Goal: Information Seeking & Learning: Learn about a topic

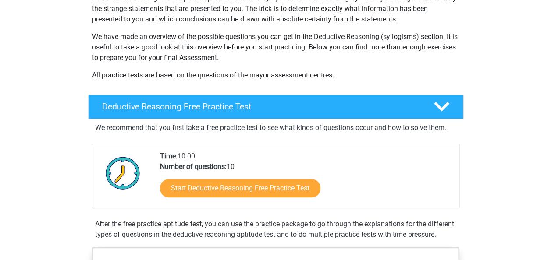
scroll to position [114, 0]
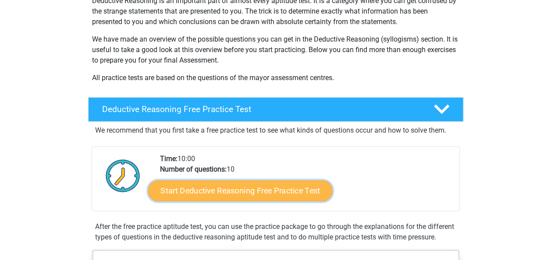
click at [222, 192] on link "Start Deductive Reasoning Free Practice Test" at bounding box center [240, 190] width 185 height 21
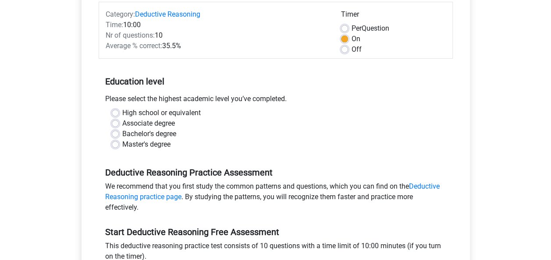
scroll to position [140, 0]
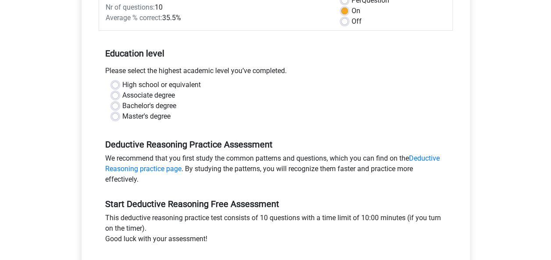
click at [169, 107] on label "Bachelor's degree" at bounding box center [149, 106] width 54 height 11
click at [119, 107] on input "Bachelor's degree" at bounding box center [115, 105] width 7 height 9
radio input "true"
click at [112, 111] on input "Master's degree" at bounding box center [115, 115] width 7 height 9
radio input "true"
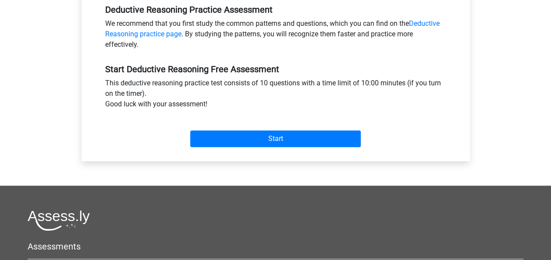
scroll to position [276, 0]
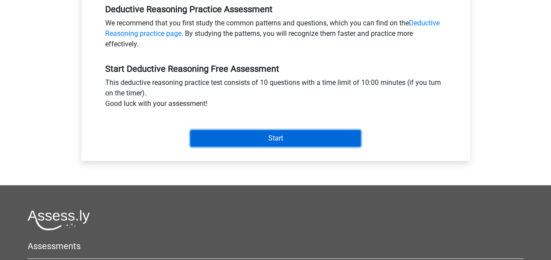
click at [275, 137] on input "Start" at bounding box center [275, 138] width 171 height 17
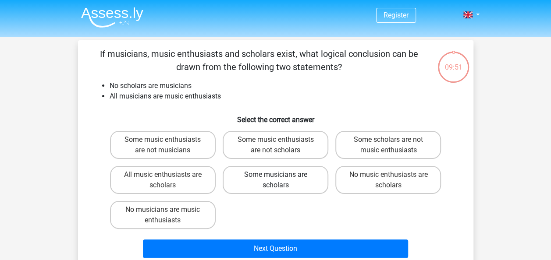
click at [267, 183] on label "Some musicians are scholars" at bounding box center [276, 180] width 106 height 28
click at [275, 181] on input "Some musicians are scholars" at bounding box center [278, 178] width 6 height 6
radio input "true"
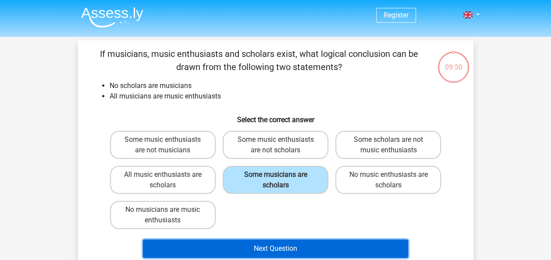
click at [269, 250] on button "Next Question" at bounding box center [275, 249] width 265 height 18
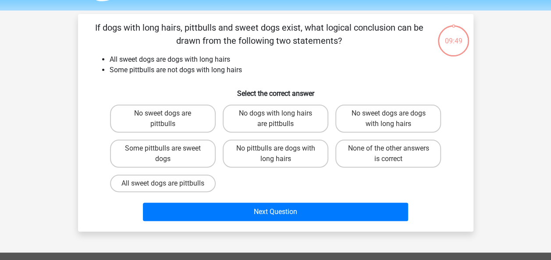
scroll to position [40, 0]
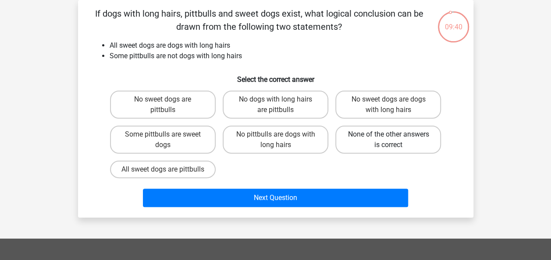
click at [371, 146] on label "None of the other answers is correct" at bounding box center [388, 140] width 106 height 28
click at [388, 140] on input "None of the other answers is correct" at bounding box center [391, 138] width 6 height 6
radio input "true"
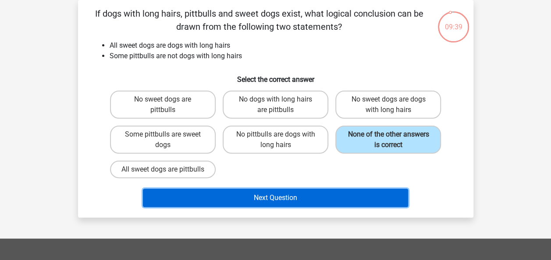
click at [303, 207] on button "Next Question" at bounding box center [275, 198] width 265 height 18
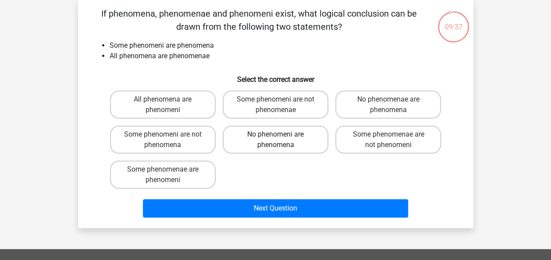
click at [299, 136] on label "No phenomeni are phenomena" at bounding box center [276, 140] width 106 height 28
click at [281, 136] on input "No phenomeni are phenomena" at bounding box center [278, 138] width 6 height 6
radio input "true"
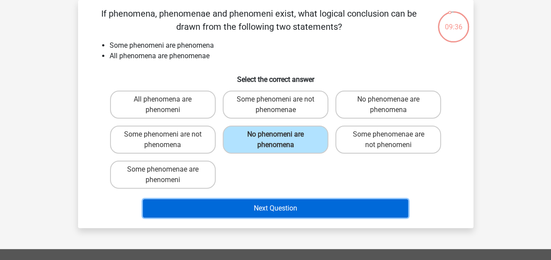
click at [266, 208] on button "Next Question" at bounding box center [275, 208] width 265 height 18
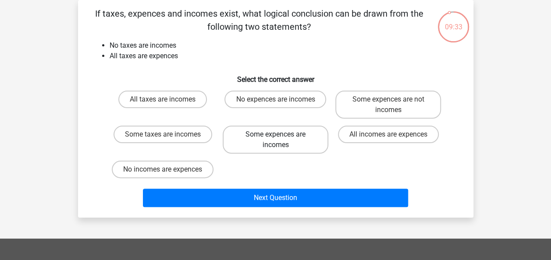
click at [294, 141] on label "Some expences are incomes" at bounding box center [276, 140] width 106 height 28
click at [281, 140] on input "Some expences are incomes" at bounding box center [278, 138] width 6 height 6
radio input "true"
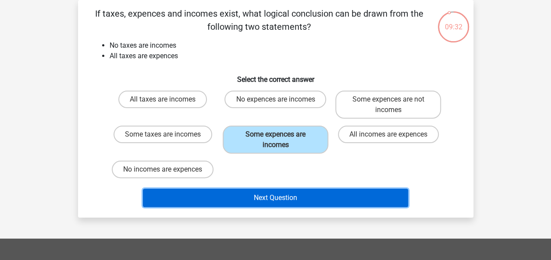
click at [294, 201] on button "Next Question" at bounding box center [275, 198] width 265 height 18
